Goal: Task Accomplishment & Management: Manage account settings

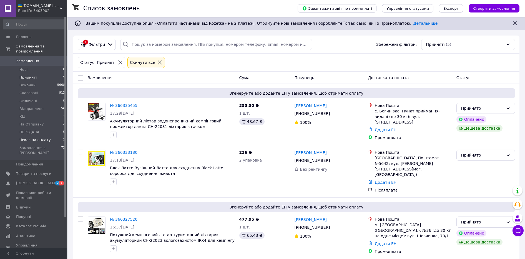
click at [34, 137] on span "Чекає на оплату" at bounding box center [34, 139] width 31 height 5
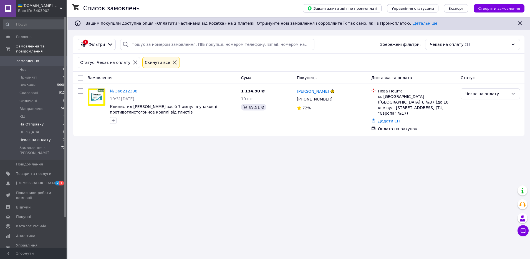
click at [28, 122] on span "На Отправку" at bounding box center [31, 124] width 24 height 5
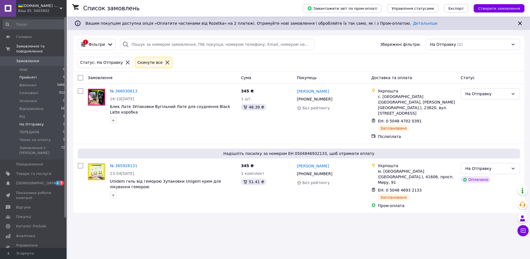
click at [30, 75] on span "Прийняті" at bounding box center [27, 77] width 17 height 5
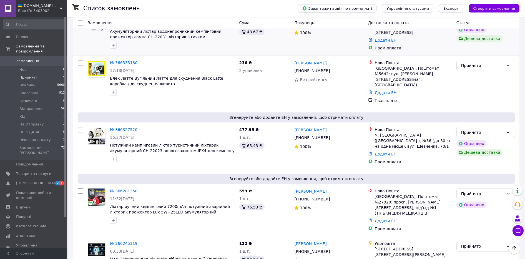
scroll to position [98, 0]
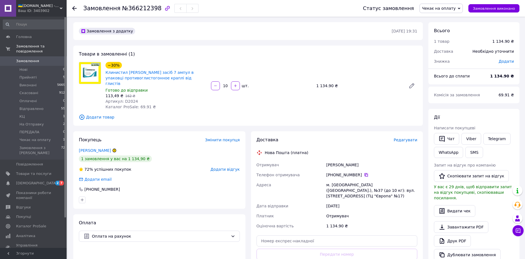
click at [364, 173] on icon at bounding box center [366, 175] width 4 height 4
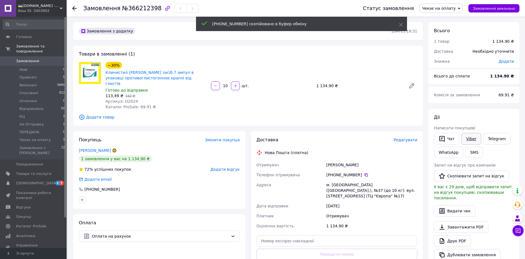
click at [471, 137] on link "Viber" at bounding box center [470, 139] width 19 height 12
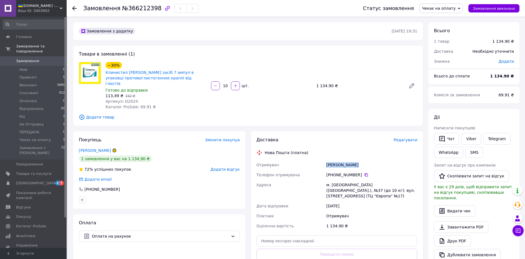
drag, startPoint x: 364, startPoint y: 162, endPoint x: 322, endPoint y: 160, distance: 42.0
click at [322, 160] on div "Отримувач Морозова Анна Телефон отримувача +380 67 729 96 72   Адреса м. Львів …" at bounding box center [336, 195] width 163 height 71
copy div "Отримувач Морозова Анна"
click at [447, 8] on span "Чекає на оплату" at bounding box center [439, 8] width 34 height 4
click at [447, 54] on li "Відправлено" at bounding box center [441, 53] width 43 height 8
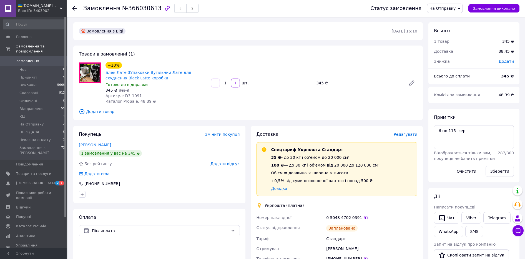
click at [454, 9] on span "На Отправку" at bounding box center [443, 8] width 26 height 4
click at [452, 54] on li "Відправлено" at bounding box center [445, 53] width 37 height 8
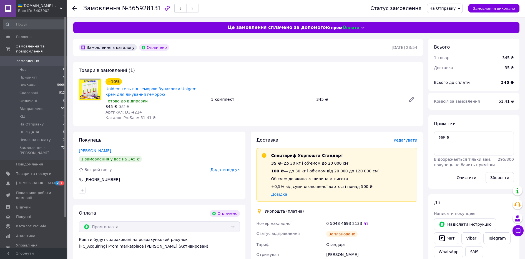
click at [456, 7] on span "На Отправку" at bounding box center [443, 8] width 26 height 4
click at [448, 54] on li "Відправлено" at bounding box center [445, 53] width 37 height 8
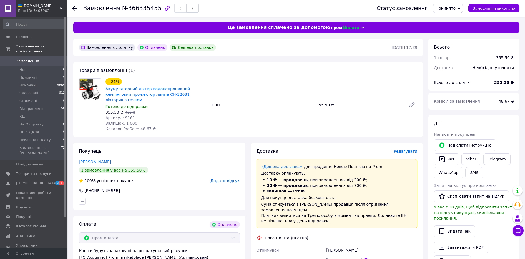
click at [364, 258] on icon at bounding box center [366, 260] width 4 height 4
click at [449, 158] on button "Чат" at bounding box center [446, 159] width 25 height 12
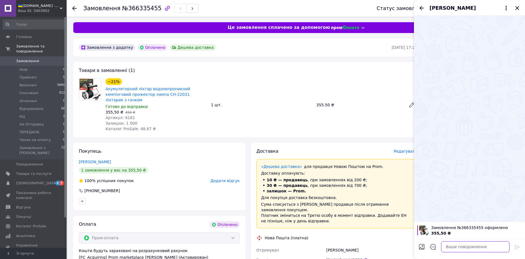
click at [453, 244] on textarea at bounding box center [475, 246] width 68 height 11
paste textarea "Богинівка, 1 20451269236431"
type textarea "Богинівка, 1 20451269236431"
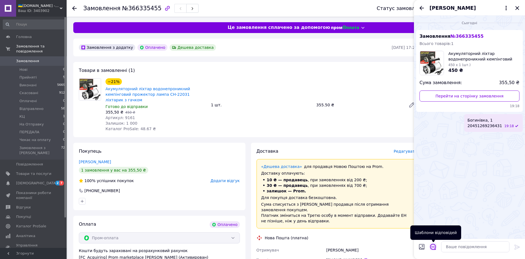
click at [434, 247] on icon "Відкрити шаблони відповідей" at bounding box center [433, 247] width 6 height 6
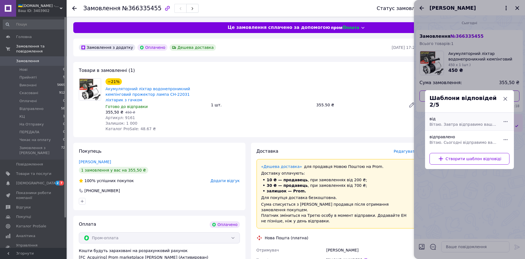
click at [462, 123] on span "Вітаю. Завтра відправимо ваше замовленя" at bounding box center [464, 125] width 68 height 6
type textarea "Вітаю. Завтра відправимо ваше замовленя"
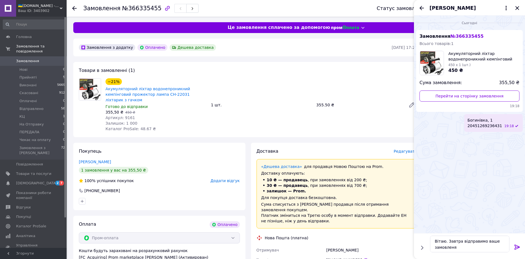
click at [515, 246] on icon at bounding box center [517, 247] width 7 height 7
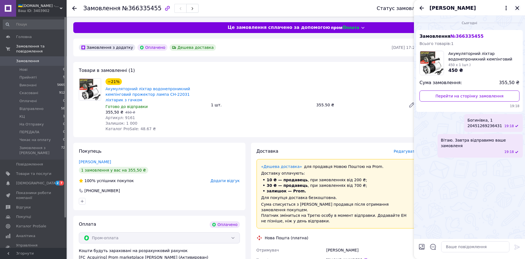
click at [518, 10] on icon "Закрити" at bounding box center [517, 8] width 7 height 7
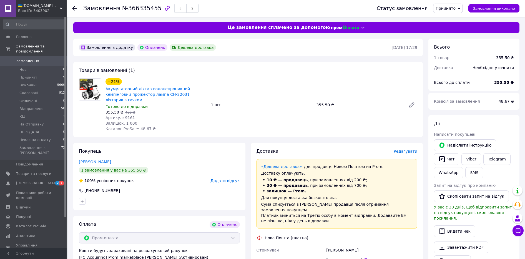
click at [451, 9] on span "Прийнято" at bounding box center [446, 8] width 20 height 4
click at [451, 49] on li "КЦ" at bounding box center [451, 53] width 37 height 8
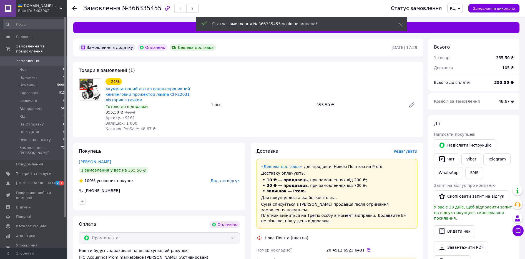
click at [456, 7] on span "КЦ" at bounding box center [453, 8] width 6 height 4
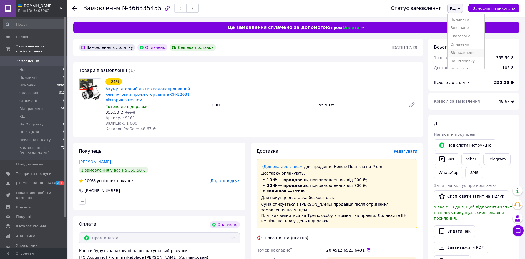
click at [459, 53] on li "Відправлено" at bounding box center [466, 53] width 37 height 8
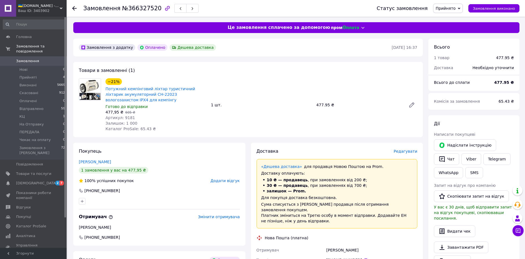
scroll to position [35, 0]
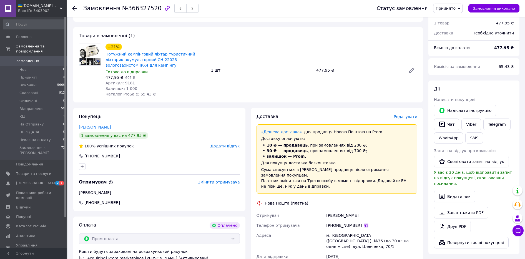
click at [364, 223] on icon at bounding box center [366, 225] width 4 height 4
click at [448, 123] on button "Чат" at bounding box center [446, 125] width 25 height 12
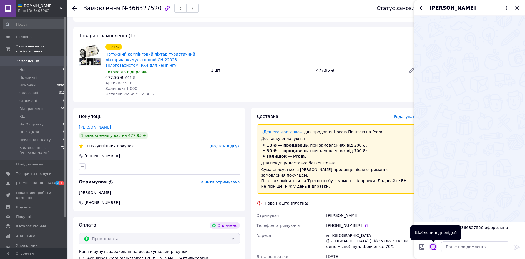
click at [433, 249] on icon "Відкрити шаблони відповідей" at bounding box center [433, 247] width 6 height 6
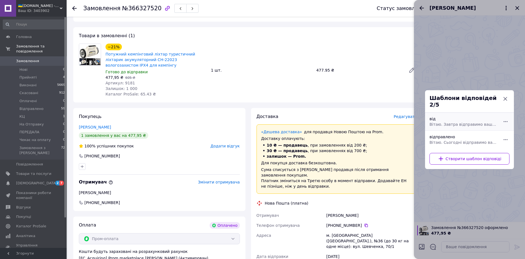
click at [444, 124] on span "Вітаю. Завтра відправимо ваше замовленя" at bounding box center [464, 125] width 68 height 6
type textarea "Вітаю. Завтра відправимо ваше замовленя"
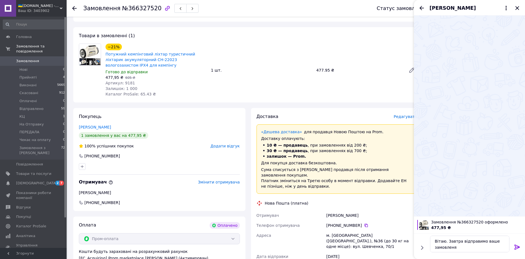
click at [518, 244] on icon at bounding box center [517, 247] width 7 height 7
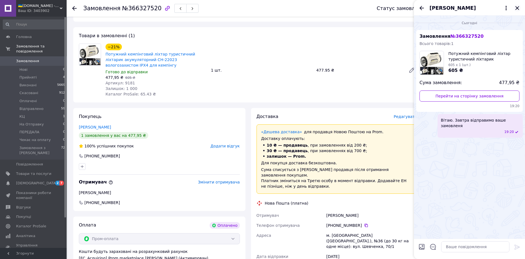
click at [517, 6] on icon "Закрити" at bounding box center [517, 8] width 7 height 7
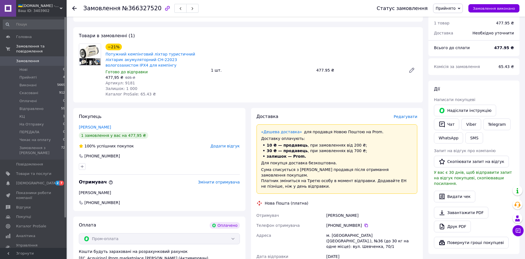
click at [454, 8] on span "Прийнято" at bounding box center [446, 8] width 20 height 4
click at [454, 46] on li "Відправлено" at bounding box center [451, 44] width 37 height 8
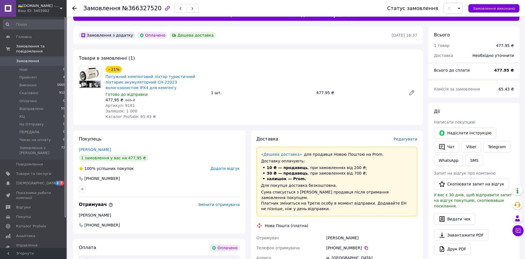
scroll to position [0, 0]
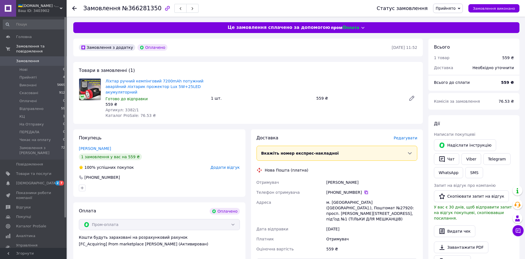
click at [364, 194] on icon at bounding box center [366, 192] width 4 height 4
click at [451, 8] on span "Прийнято" at bounding box center [446, 8] width 20 height 4
click at [448, 45] on li "Відправлено" at bounding box center [451, 44] width 37 height 8
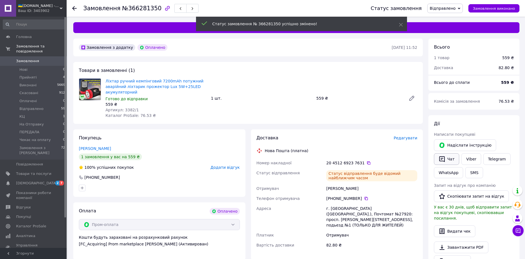
click at [450, 159] on button "Чат" at bounding box center [446, 159] width 25 height 12
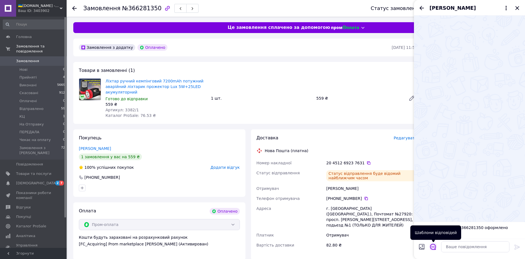
click at [435, 247] on icon "Відкрити шаблони відповідей" at bounding box center [433, 247] width 6 height 6
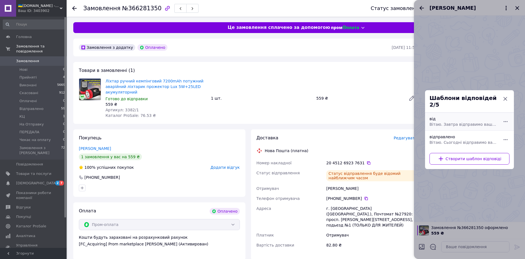
click at [450, 122] on span "Вітаю. Завтра відправимо ваше замовленя" at bounding box center [464, 125] width 68 height 6
type textarea "Вітаю. Завтра відправимо ваше замовленя"
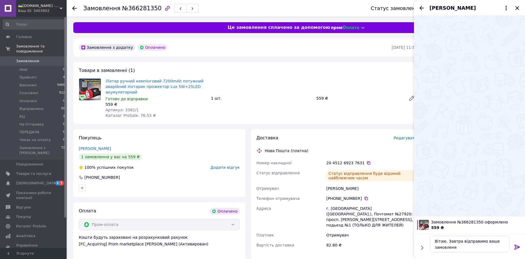
click at [514, 245] on icon at bounding box center [517, 247] width 7 height 7
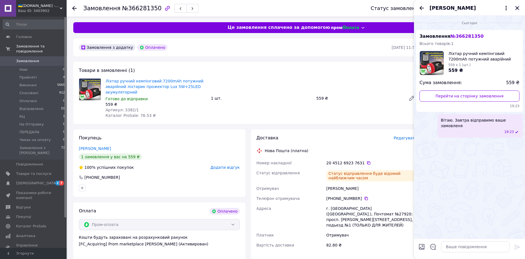
click at [515, 9] on icon "Закрити" at bounding box center [517, 8] width 7 height 7
